Goal: Transaction & Acquisition: Purchase product/service

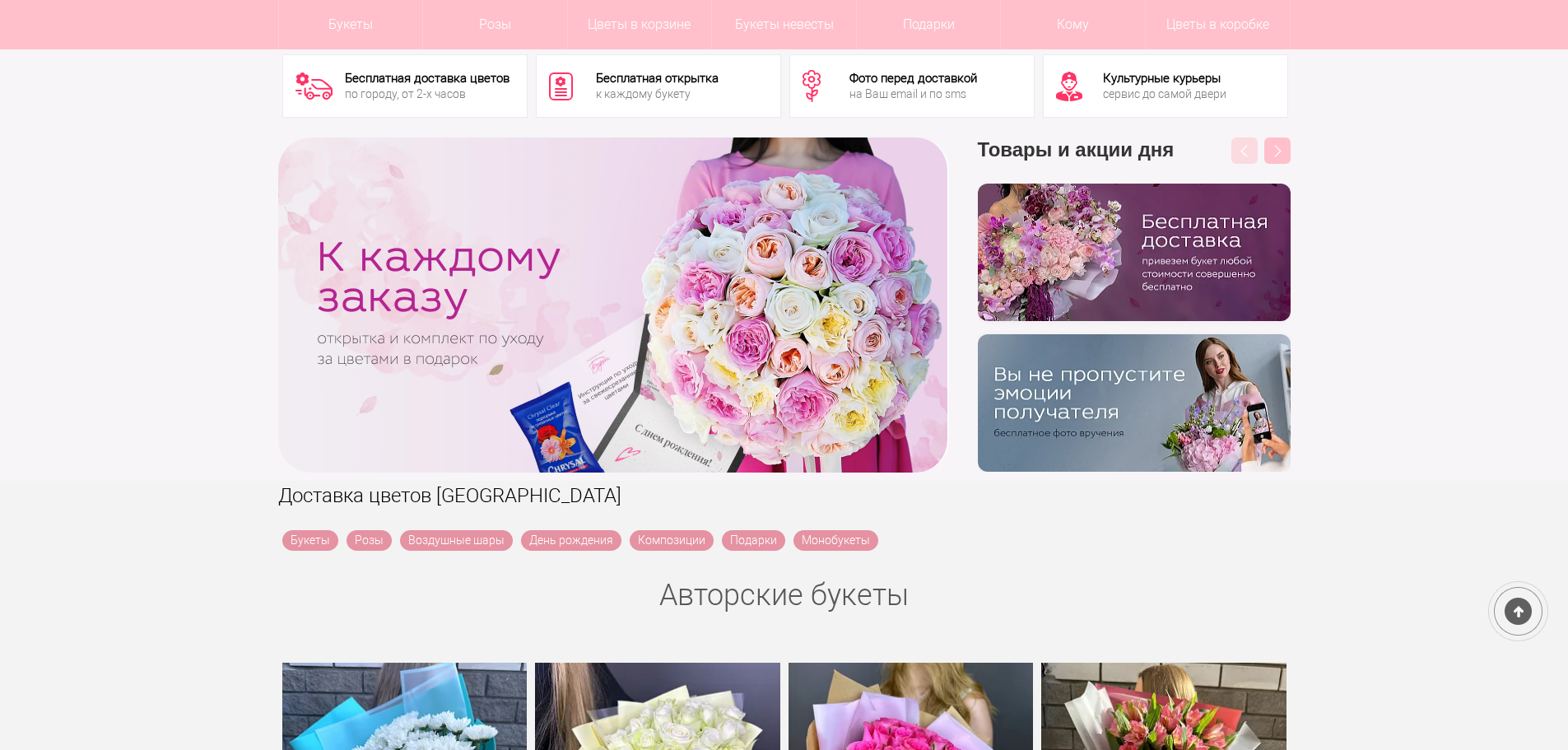
scroll to position [247, 0]
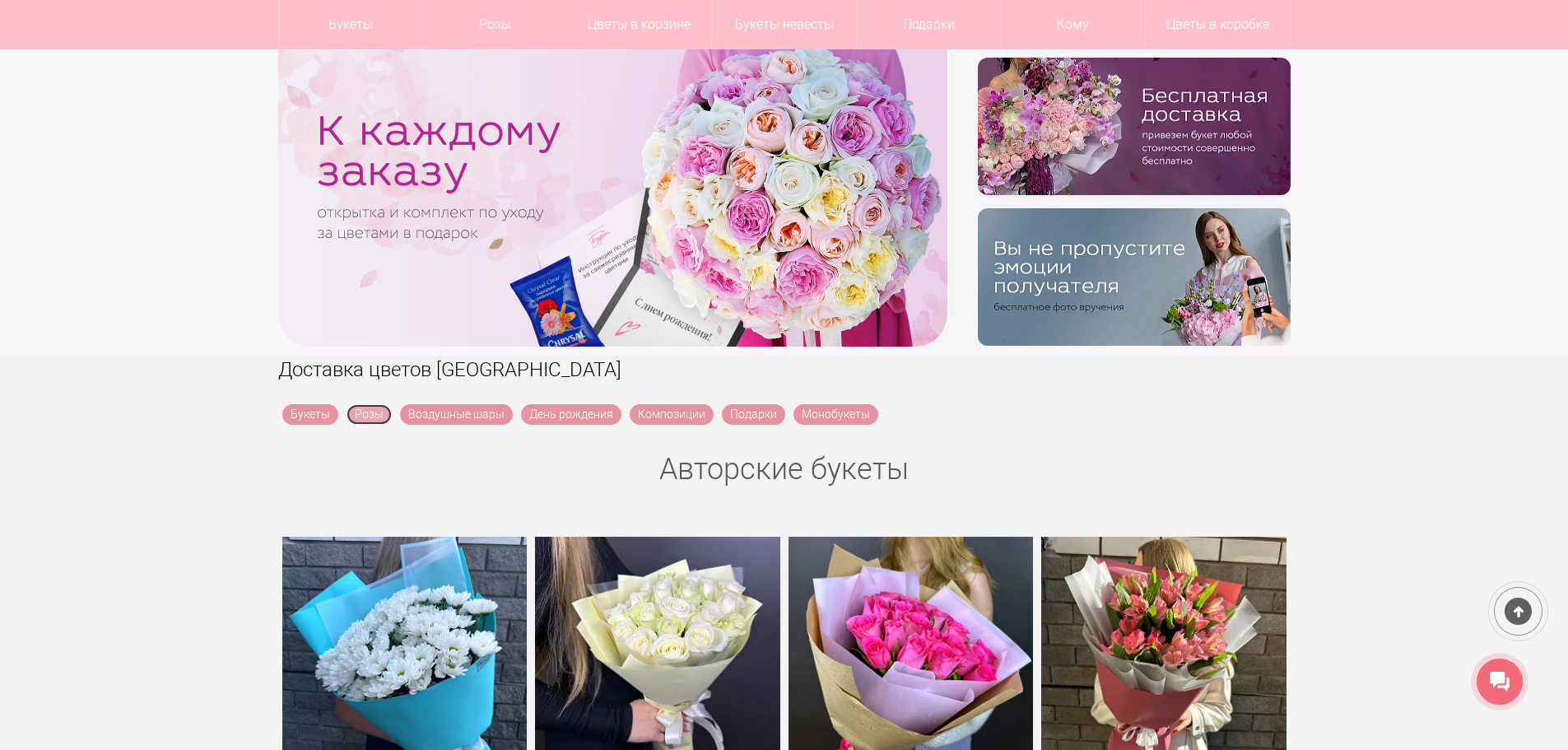
click at [365, 417] on link "Розы" at bounding box center [369, 414] width 46 height 21
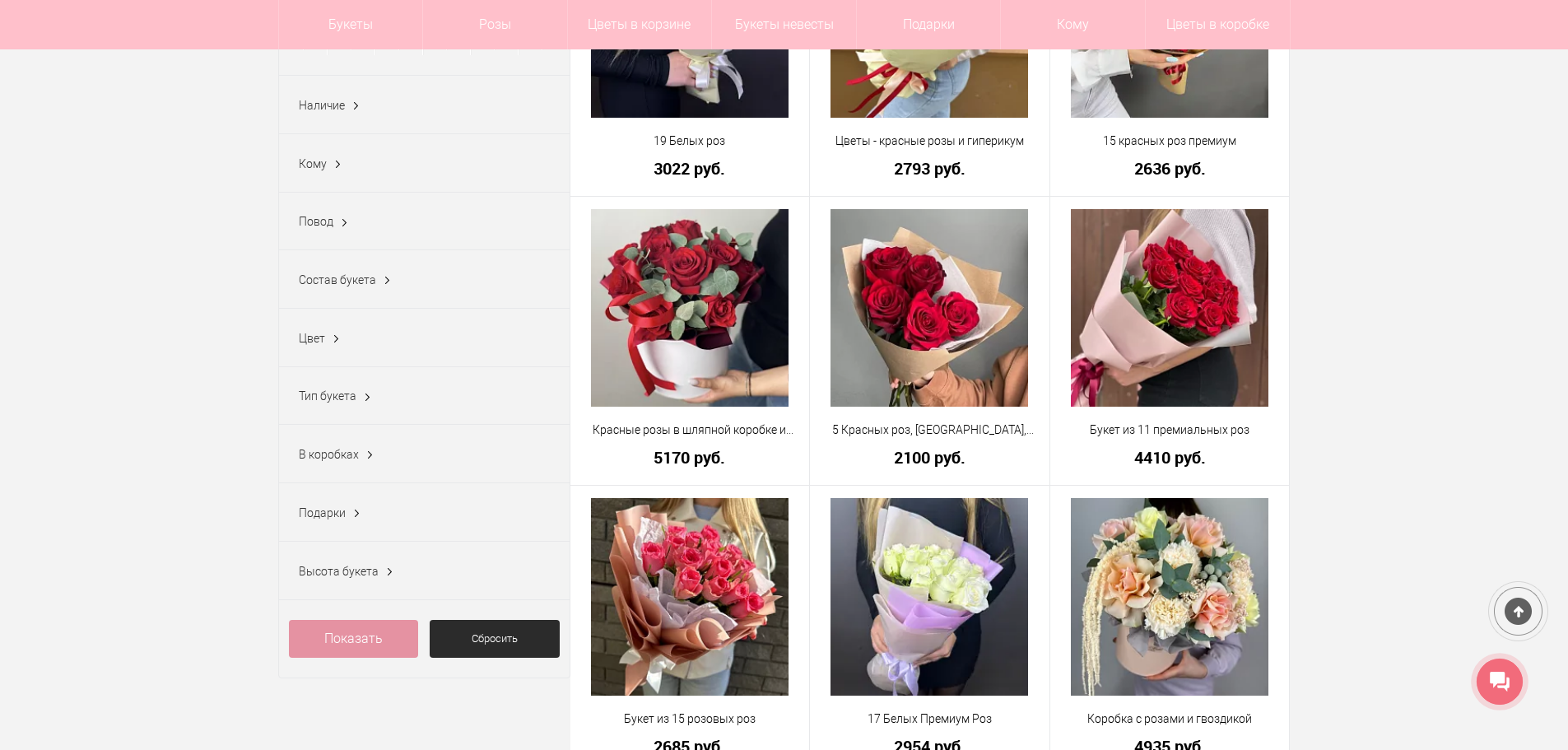
scroll to position [412, 0]
click at [325, 338] on div "Цвет Алый (3) Бежевый (6) Бело-розовый (17) Белый (39) Бордовый (3) Голубой (2)…" at bounding box center [424, 337] width 290 height 58
click at [338, 346] on ins at bounding box center [336, 338] width 17 height 21
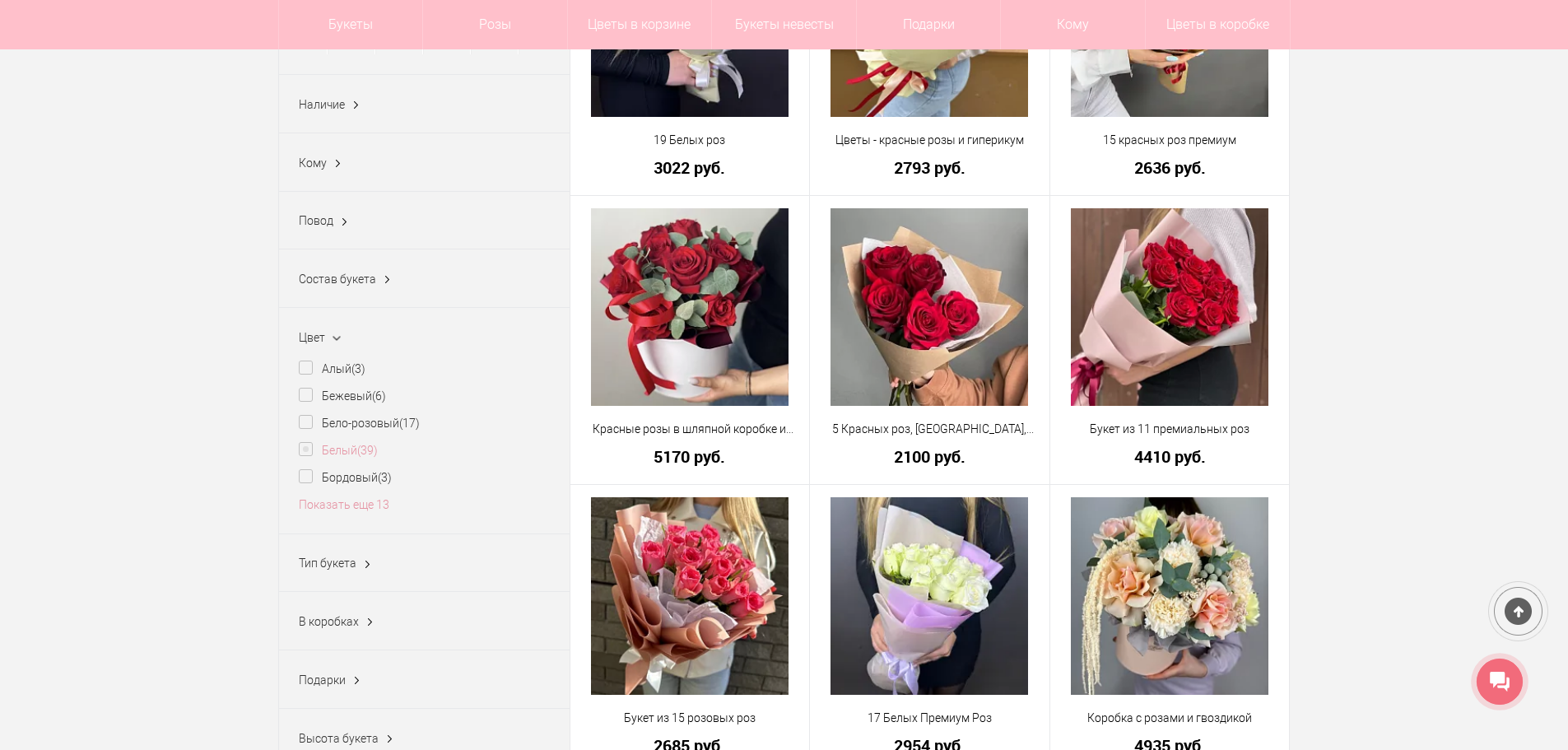
click at [329, 457] on label "Белый (39)" at bounding box center [338, 450] width 79 height 17
click at [673, 458] on link "Показать" at bounding box center [692, 462] width 42 height 31
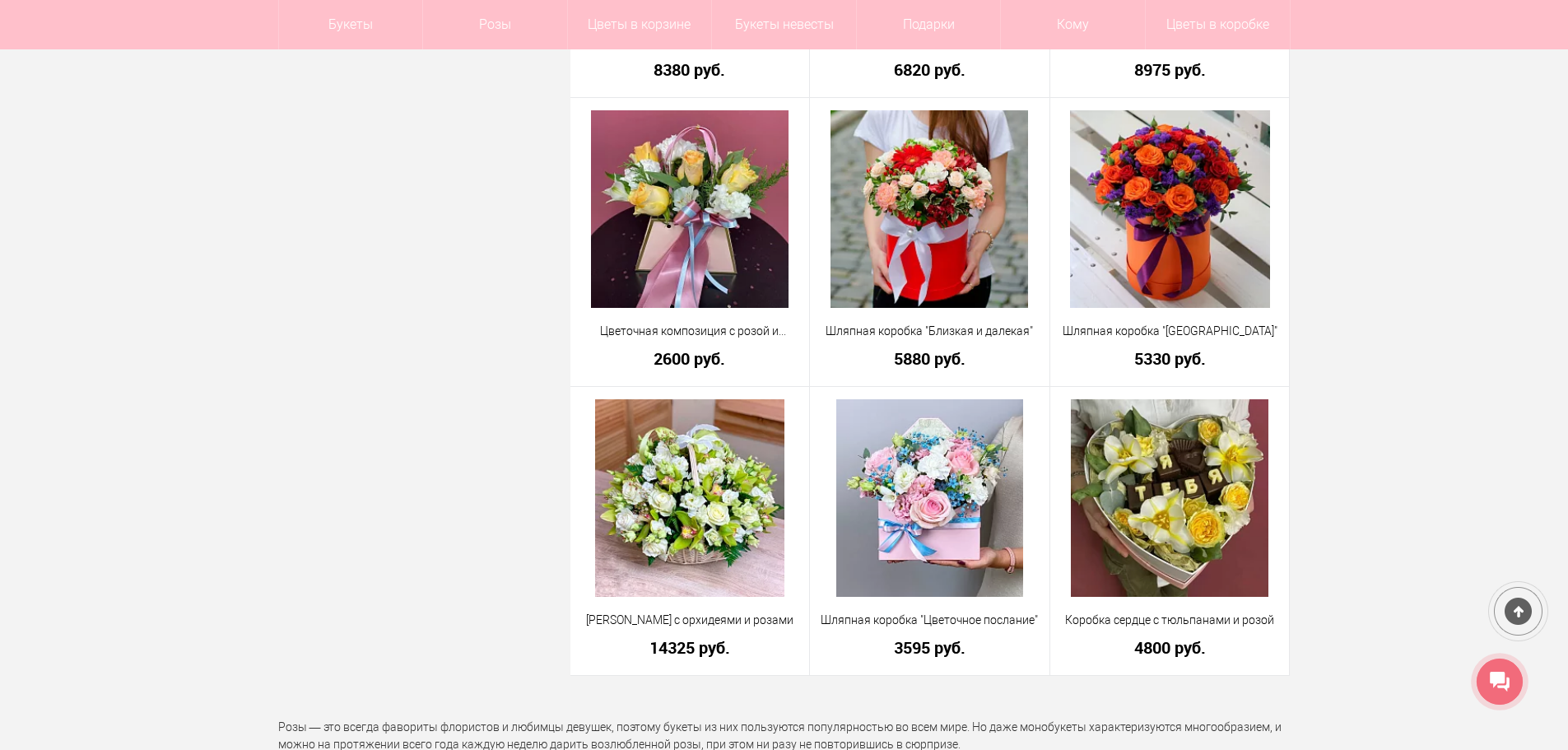
scroll to position [3293, 0]
